Goal: Register for event/course

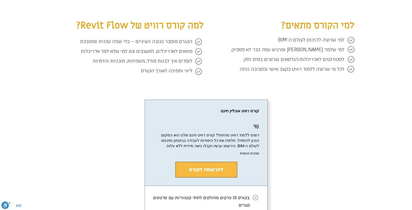
scroll to position [975, 0]
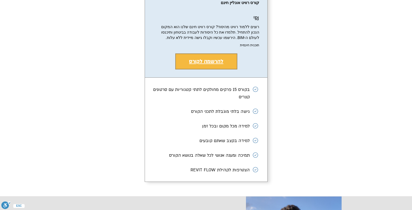
click at [195, 67] on button "להרשמה לקורס" at bounding box center [206, 61] width 62 height 16
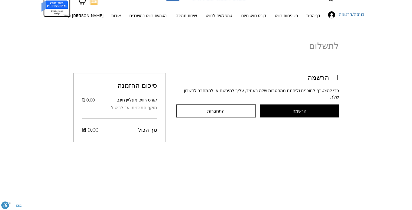
scroll to position [24, 0]
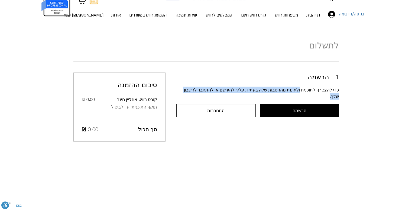
drag, startPoint x: 300, startPoint y: 91, endPoint x: 174, endPoint y: 83, distance: 125.5
click at [174, 83] on div "1 הרשמה כדי להצטרף לתוכנית וליהנות מההטבות שלה בעתיד, עליך להירשם או להתחבר לחש…" at bounding box center [205, 107] width 265 height 69
click at [195, 88] on p "כדי להצטרף לתוכנית וליהנות מההטבות שלה בעתיד, עליך להירשם או להתחבר לחשבון שלך." at bounding box center [257, 93] width 163 height 13
click at [217, 108] on span "התחברות" at bounding box center [215, 110] width 17 height 5
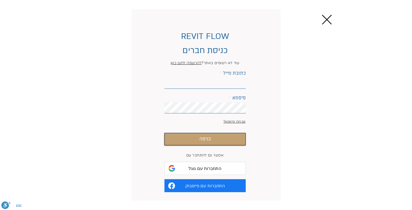
scroll to position [0, 0]
click at [205, 166] on span "התחברות עם גוגל" at bounding box center [205, 168] width 33 height 5
drag, startPoint x: 182, startPoint y: 81, endPoint x: 186, endPoint y: 91, distance: 10.8
click at [182, 81] on input "כתובת מייל" at bounding box center [204, 83] width 81 height 11
click at [201, 170] on span "התחברות עם גוגל" at bounding box center [205, 168] width 33 height 5
